Goal: Task Accomplishment & Management: Manage account settings

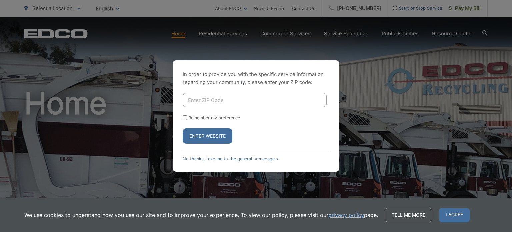
click at [232, 100] on input "Enter ZIP Code" at bounding box center [255, 100] width 144 height 14
type input "92027"
click at [222, 133] on button "Enter Website" at bounding box center [208, 135] width 50 height 15
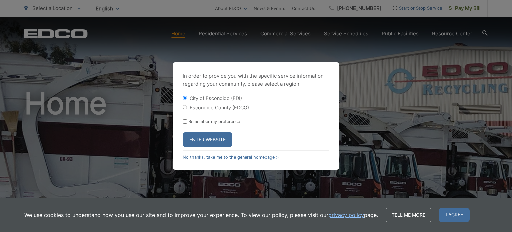
click at [185, 106] on input "Escondido County (EDCO)" at bounding box center [185, 107] width 4 height 4
radio input "true"
click at [199, 138] on button "Enter Website" at bounding box center [208, 139] width 50 height 15
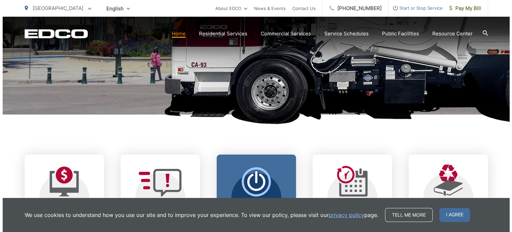
scroll to position [233, 0]
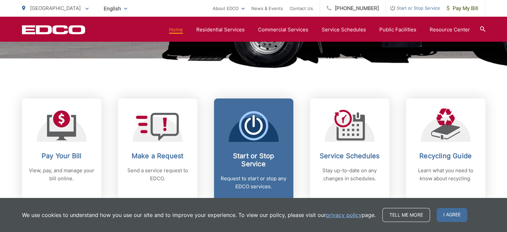
click at [249, 142] on span "Start or Stop Service Request to start or stop any EDCO services." at bounding box center [253, 149] width 79 height 102
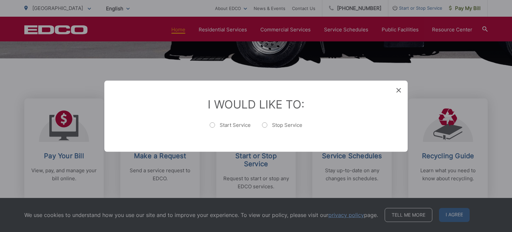
click at [264, 124] on label "Stop Service" at bounding box center [282, 127] width 40 height 13
radio input "true"
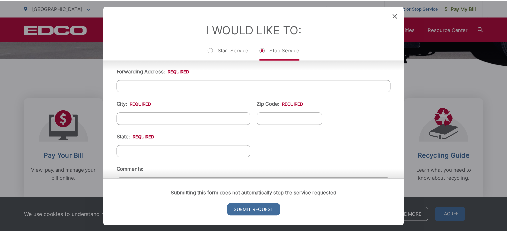
scroll to position [316, 0]
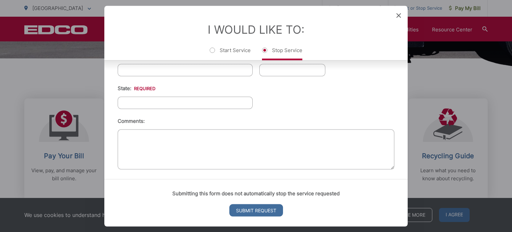
click at [397, 15] on icon at bounding box center [399, 15] width 5 height 5
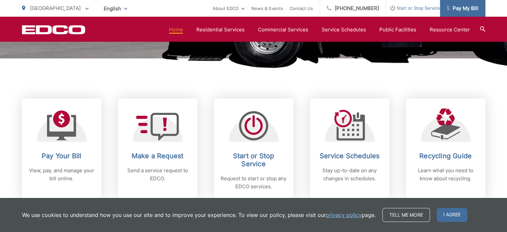
click at [474, 11] on span "Pay My Bill" at bounding box center [463, 8] width 32 height 8
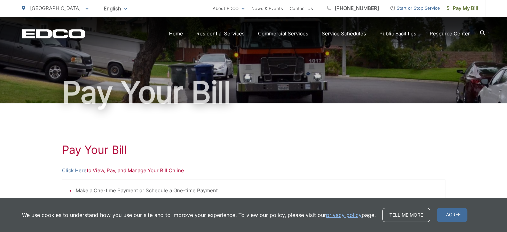
scroll to position [67, 0]
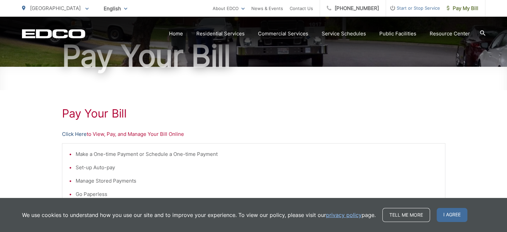
click at [76, 132] on link "Click Here" at bounding box center [74, 134] width 25 height 8
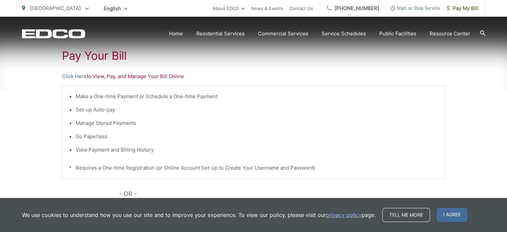
scroll to position [133, 0]
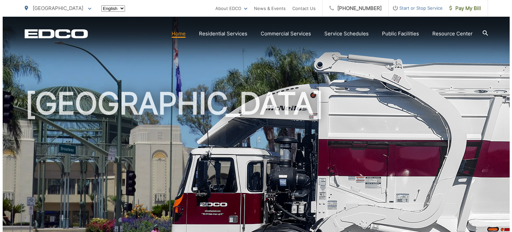
scroll to position [233, 0]
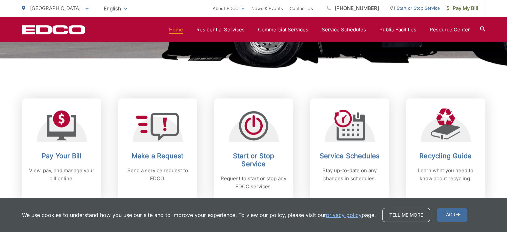
click at [237, 132] on div at bounding box center [254, 124] width 50 height 33
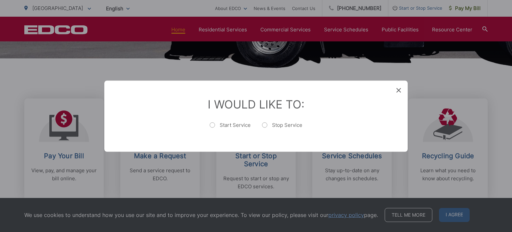
click at [273, 128] on label "Stop Service" at bounding box center [282, 127] width 40 height 13
click at [284, 127] on label "Stop Service" at bounding box center [282, 127] width 40 height 13
click at [243, 124] on label "Start Service" at bounding box center [230, 127] width 41 height 13
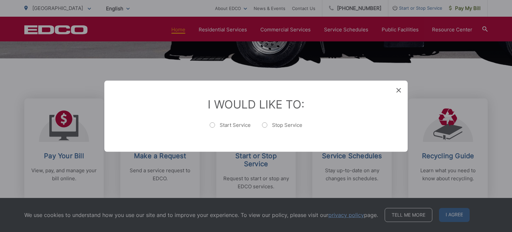
radio input "true"
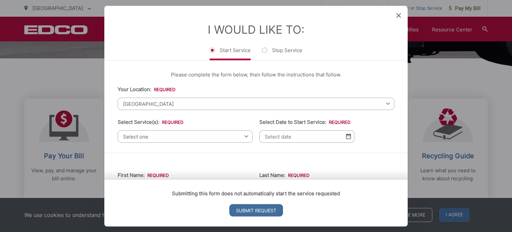
click at [285, 54] on label "Stop Service" at bounding box center [282, 53] width 40 height 13
radio input "true"
click at [170, 132] on span "Select one" at bounding box center [185, 136] width 135 height 12
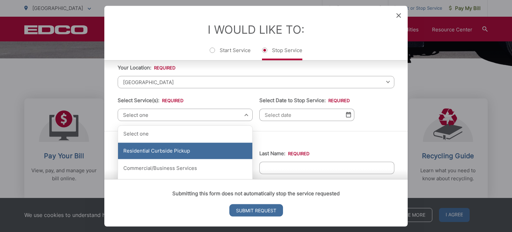
scroll to position [33, 0]
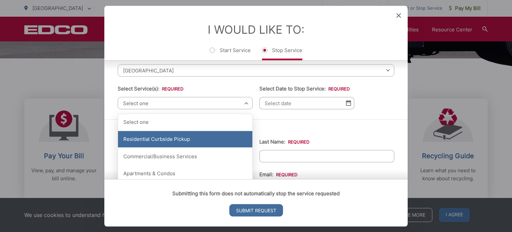
click at [180, 140] on div "Residential Curbside Pickup" at bounding box center [185, 139] width 134 height 17
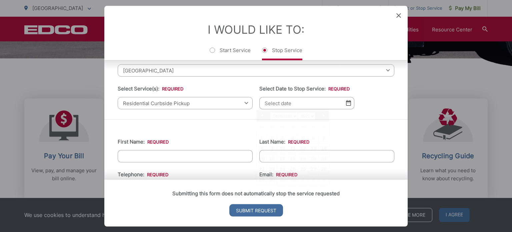
click at [286, 104] on input "Select Date to Stop Service: *" at bounding box center [307, 103] width 95 height 12
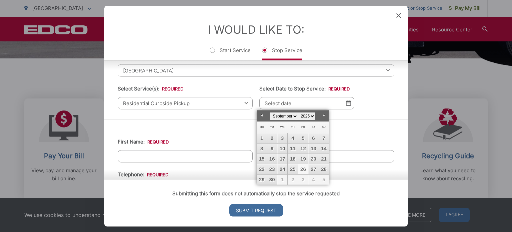
click at [323, 115] on link "Next" at bounding box center [324, 115] width 10 height 10
click at [282, 137] on link "1" at bounding box center [283, 138] width 10 height 10
type input "[DATE]"
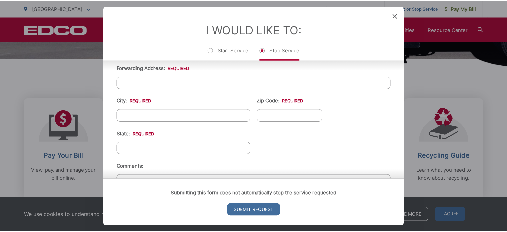
scroll to position [316, 0]
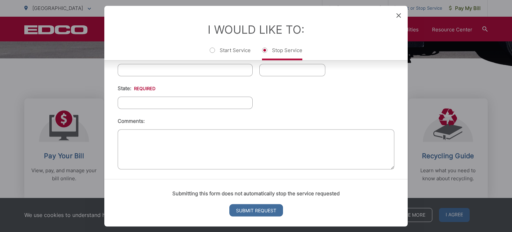
click at [396, 15] on div "I Would Like To: Start Service Stop Service" at bounding box center [256, 33] width 304 height 54
click at [399, 16] on icon at bounding box center [399, 15] width 5 height 5
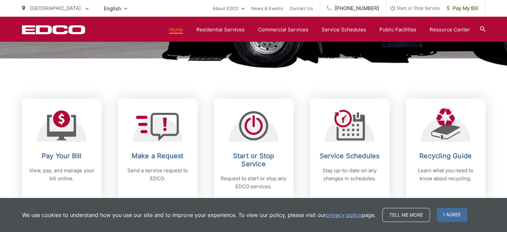
click at [66, 9] on span "[GEOGRAPHIC_DATA]" at bounding box center [55, 8] width 51 height 6
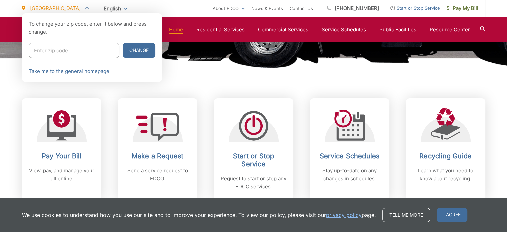
click at [160, 14] on div at bounding box center [253, 129] width 507 height 232
